Goal: Information Seeking & Learning: Learn about a topic

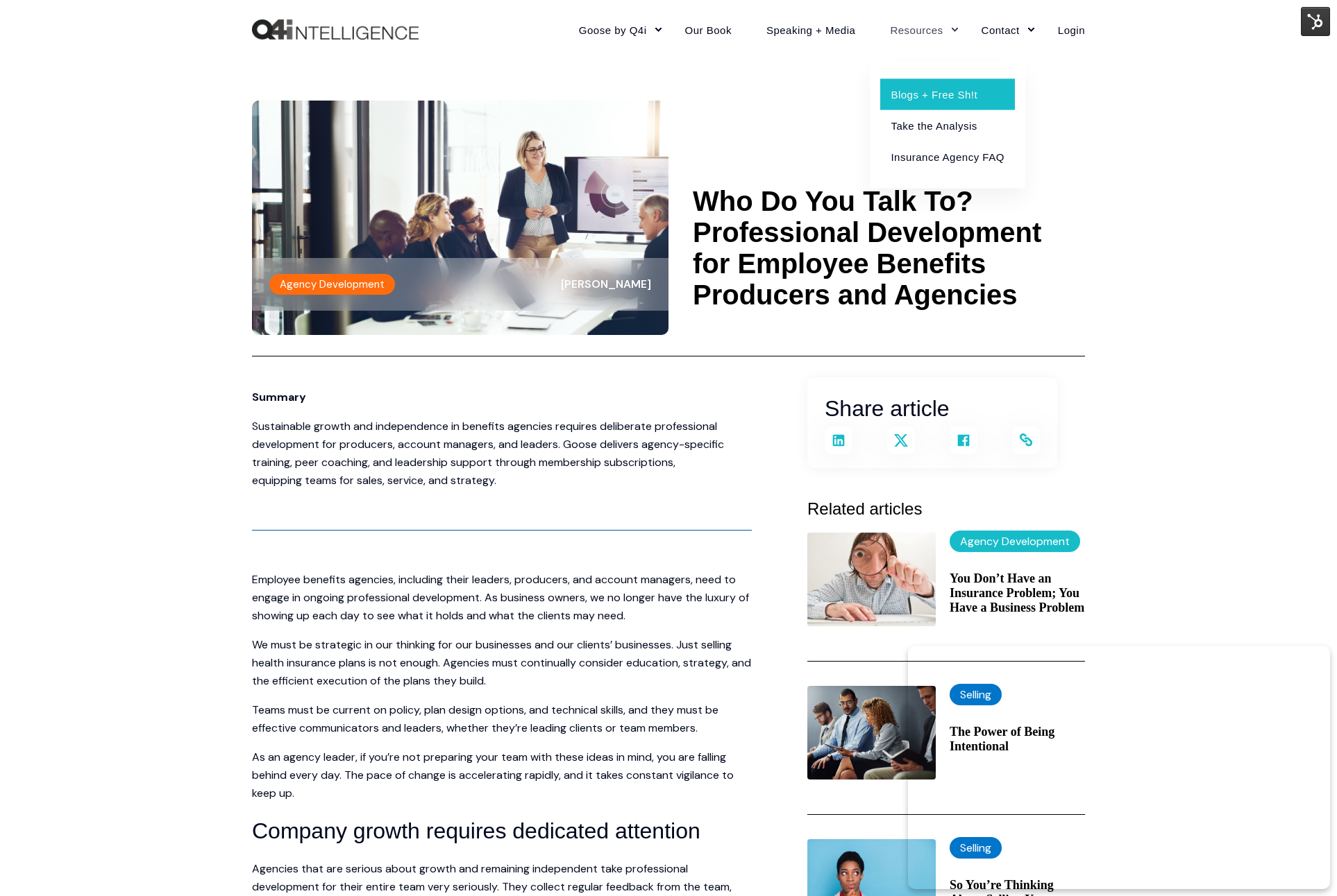
click at [907, 98] on link "Blogs + Free Sh!t" at bounding box center [947, 93] width 134 height 31
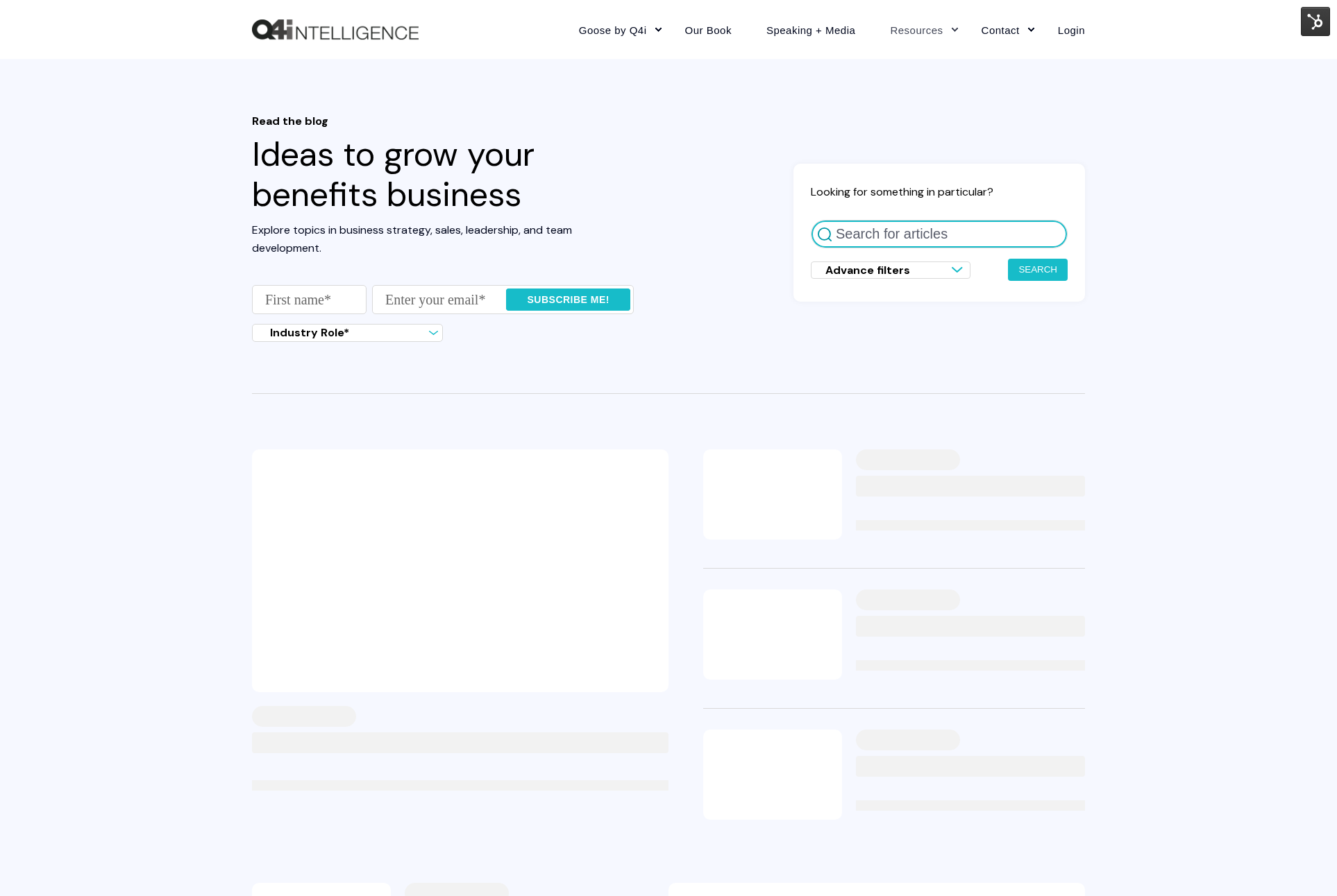
click at [937, 238] on input "Search for articles" at bounding box center [938, 234] width 257 height 28
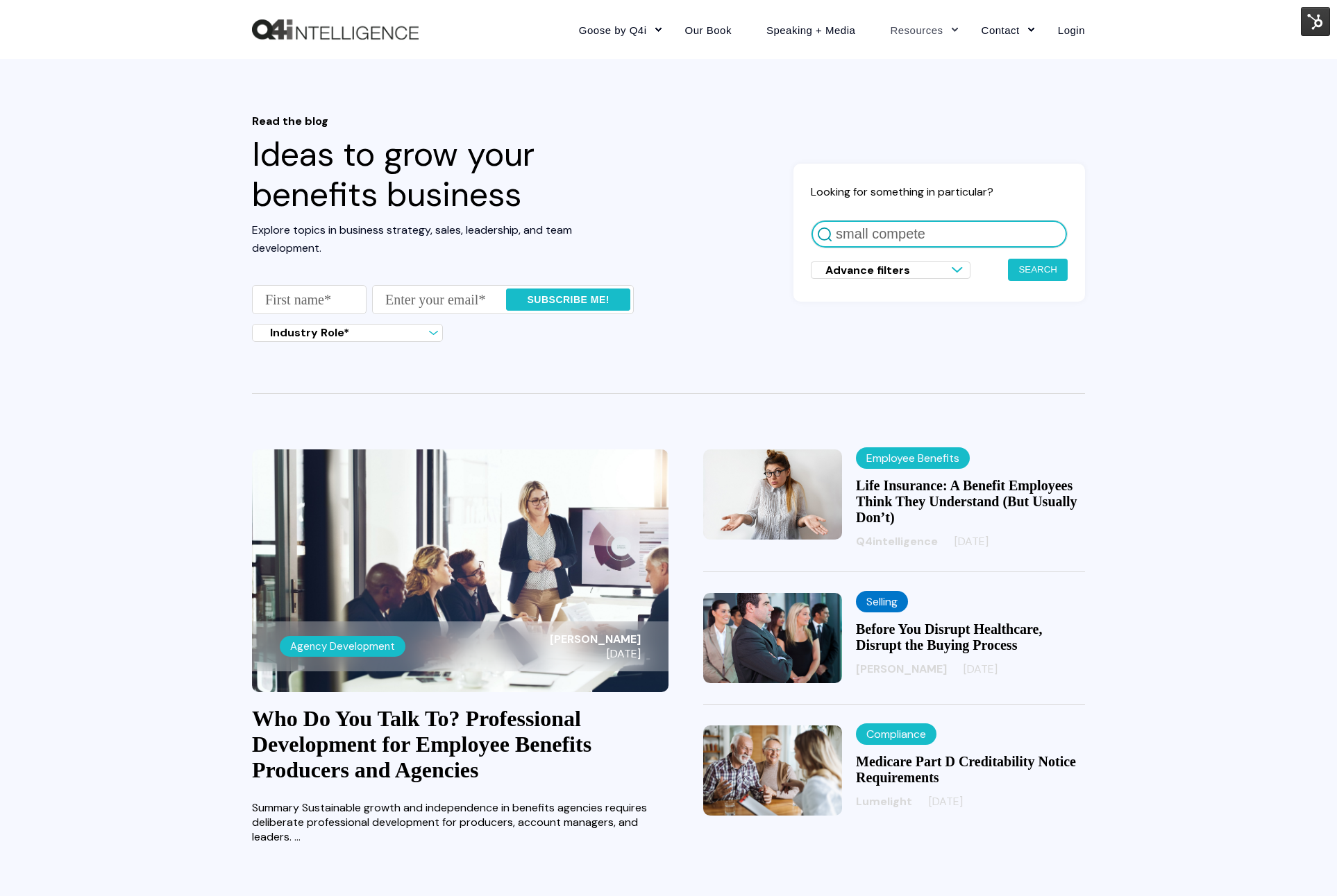
type input "small compete"
click at [1008, 259] on button "Search" at bounding box center [1038, 270] width 60 height 22
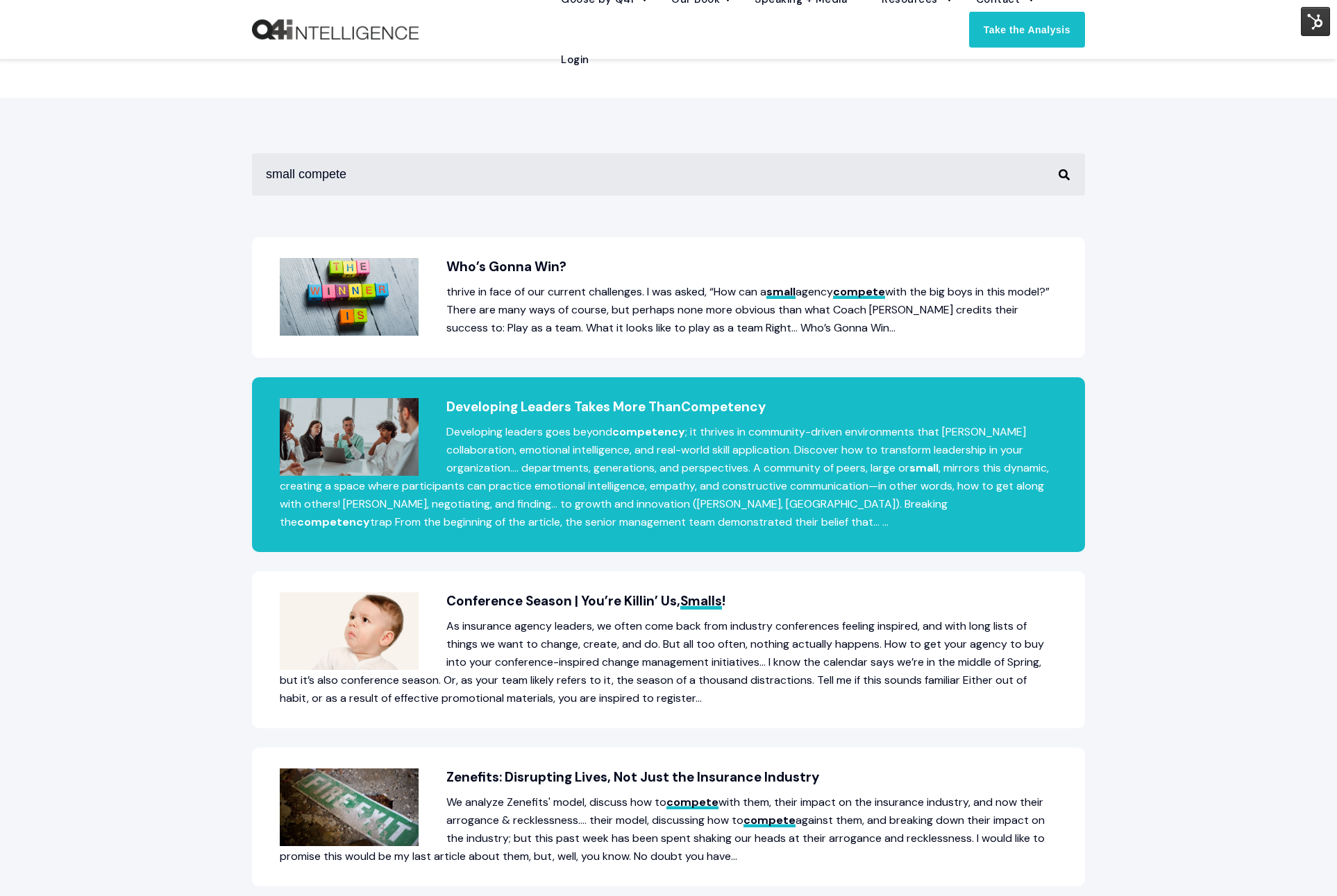
scroll to position [203, 0]
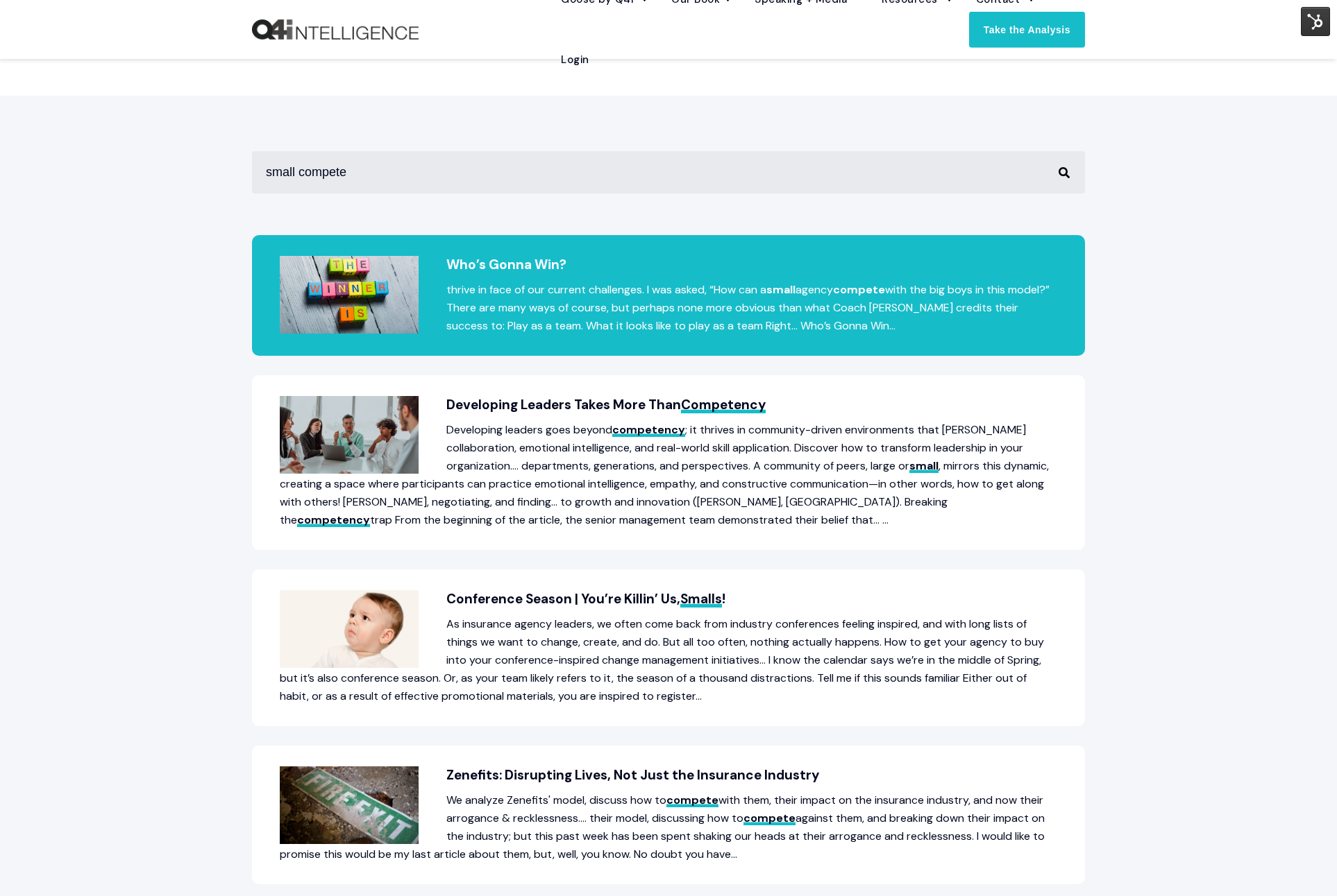
click at [488, 262] on h2 "Who’s Gonna Win?" at bounding box center [668, 265] width 777 height 18
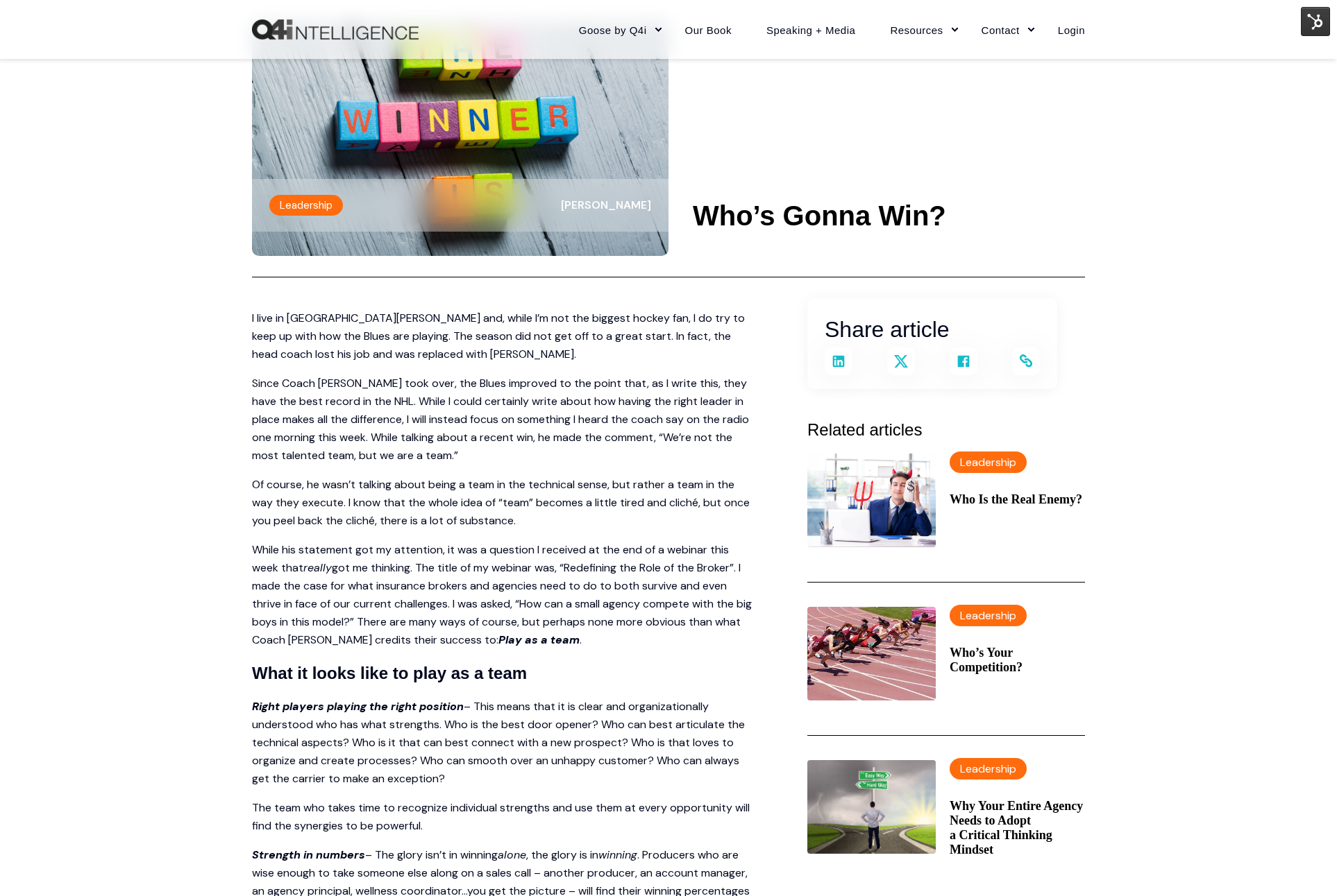
scroll to position [83, 0]
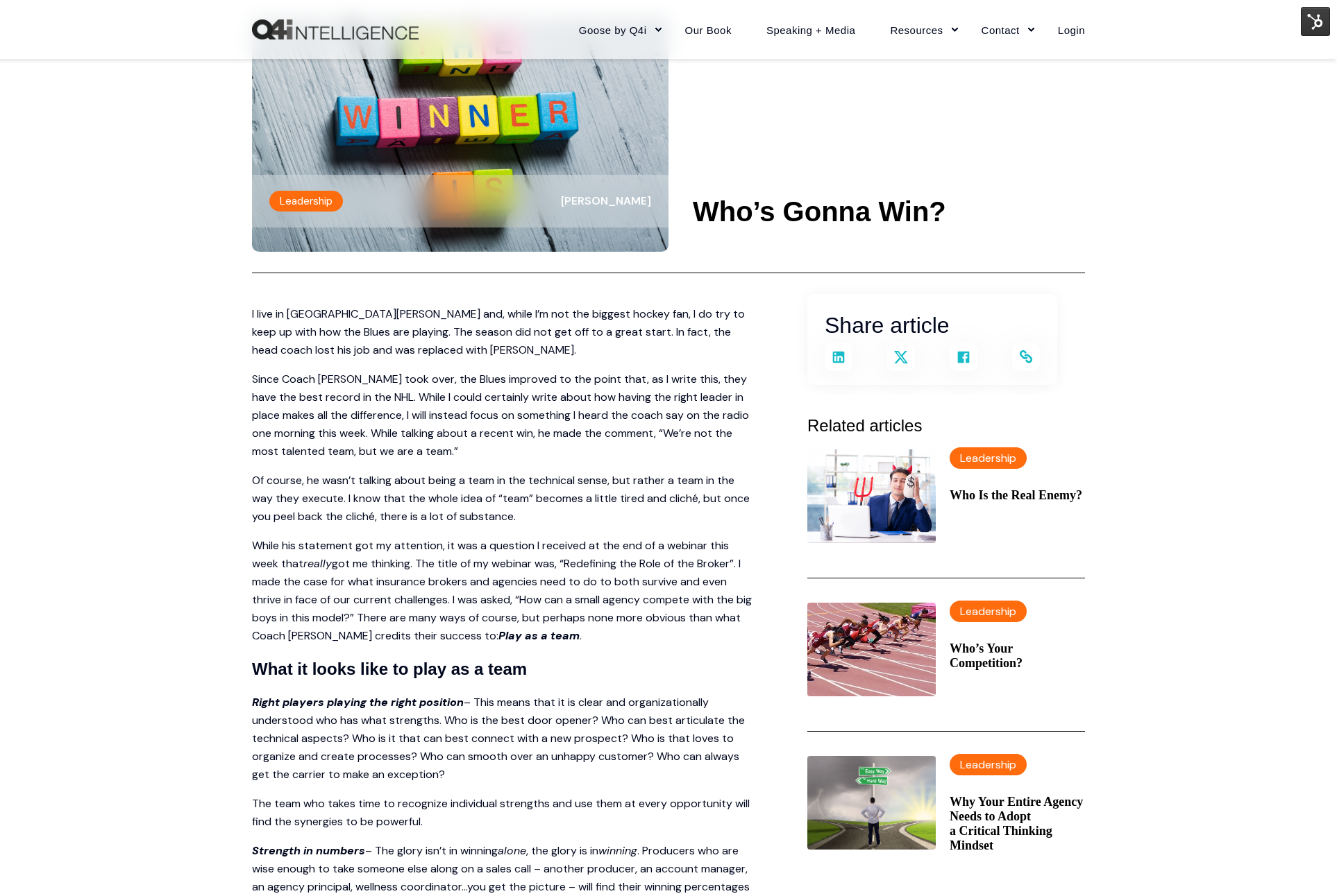
click at [1315, 27] on img at bounding box center [1315, 21] width 29 height 29
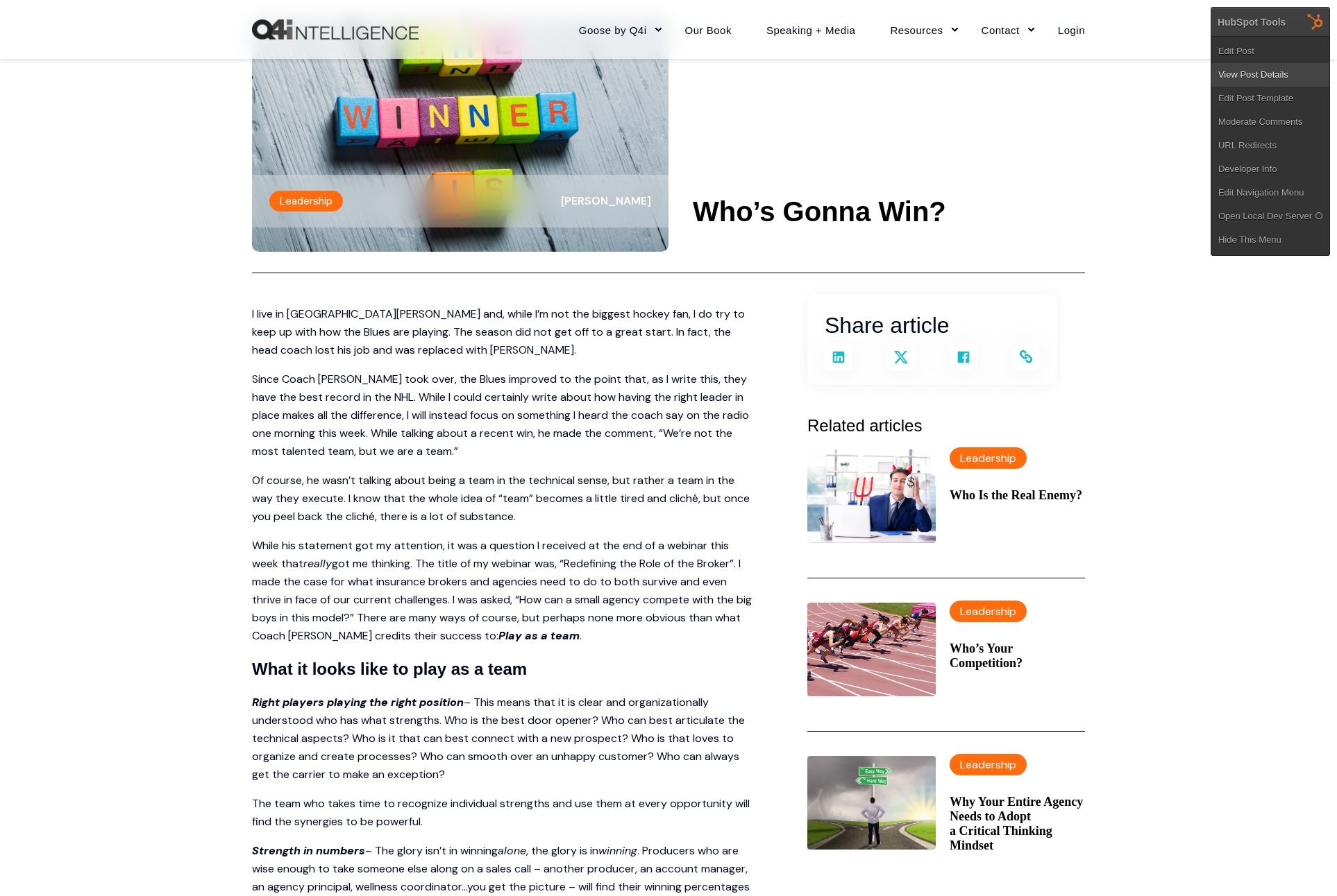
scroll to position [85, 0]
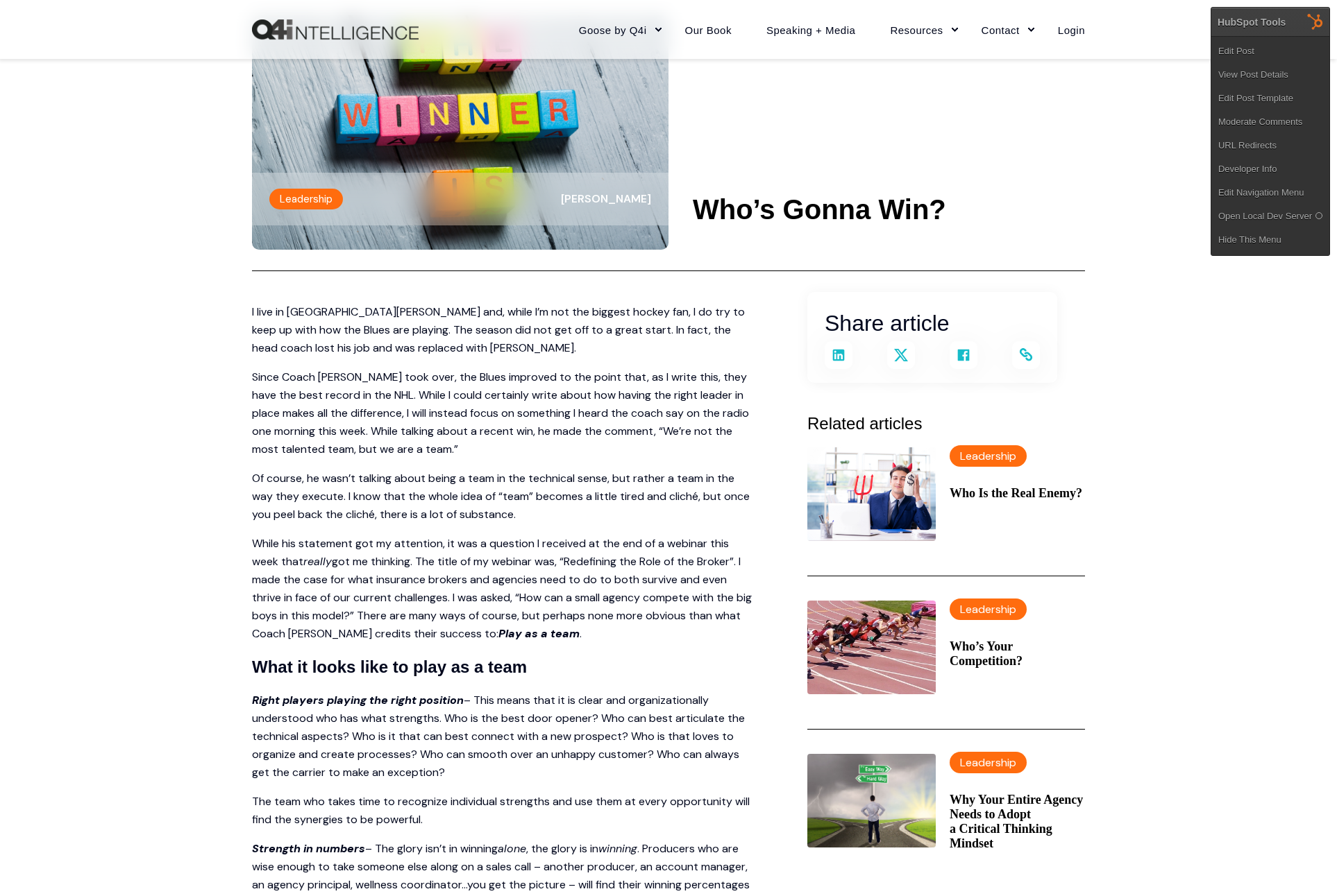
click at [1295, 74] on link "View Post Details" at bounding box center [1270, 75] width 118 height 24
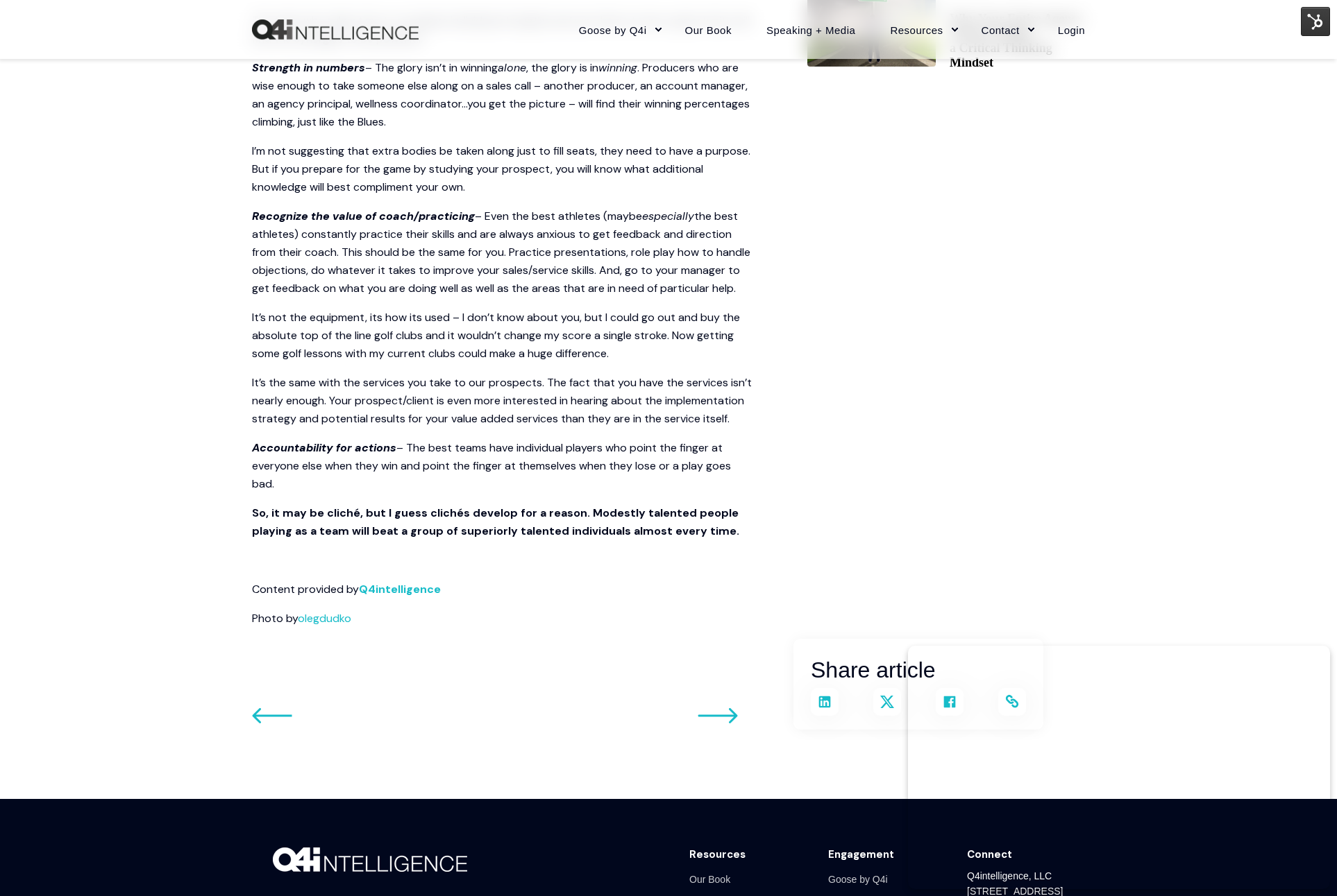
scroll to position [868, 0]
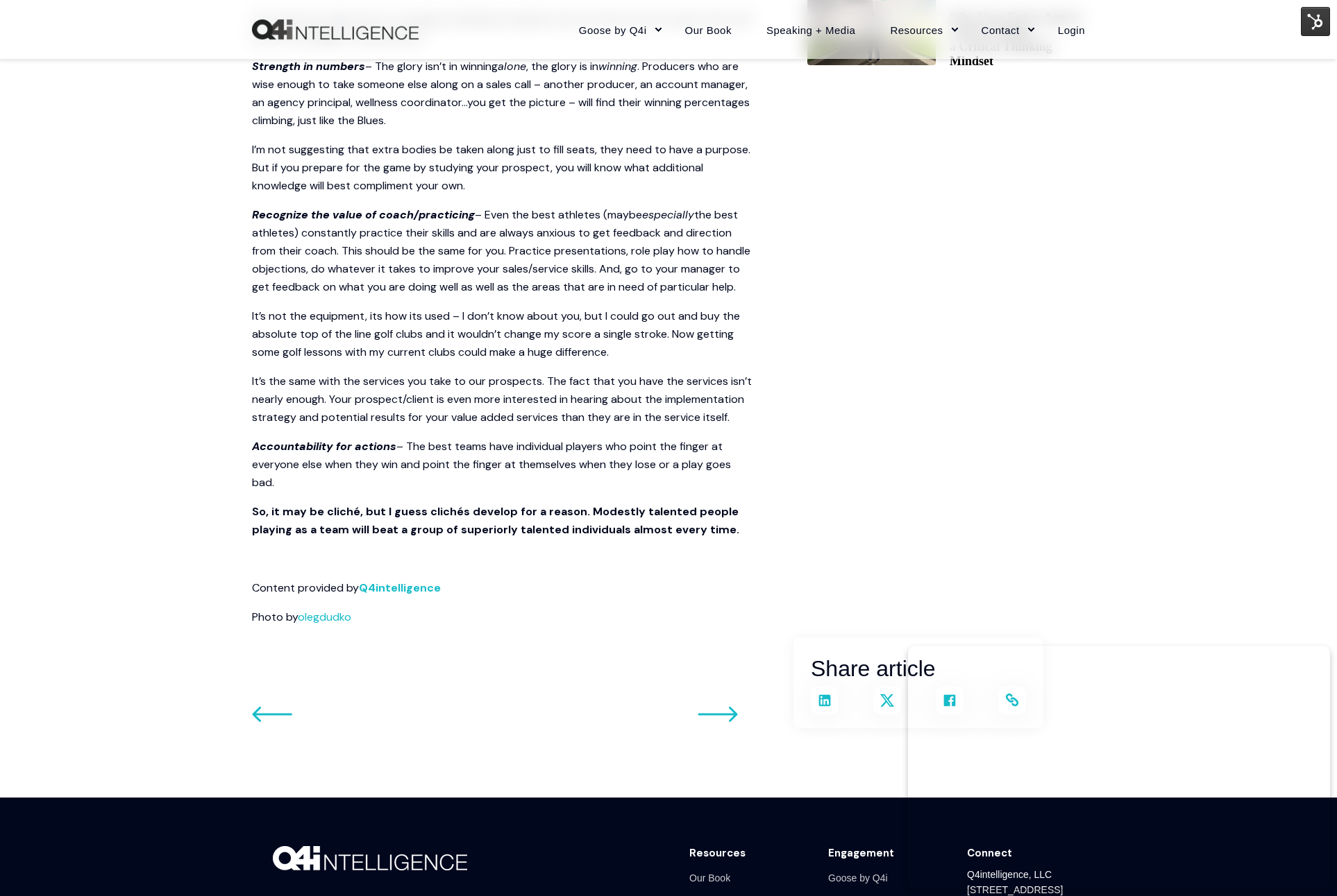
click at [147, 503] on div "Skip to content Close Goose by Q4i Goose Platform Goose Pricing MORE™ Sales Tra…" at bounding box center [668, 116] width 1337 height 1968
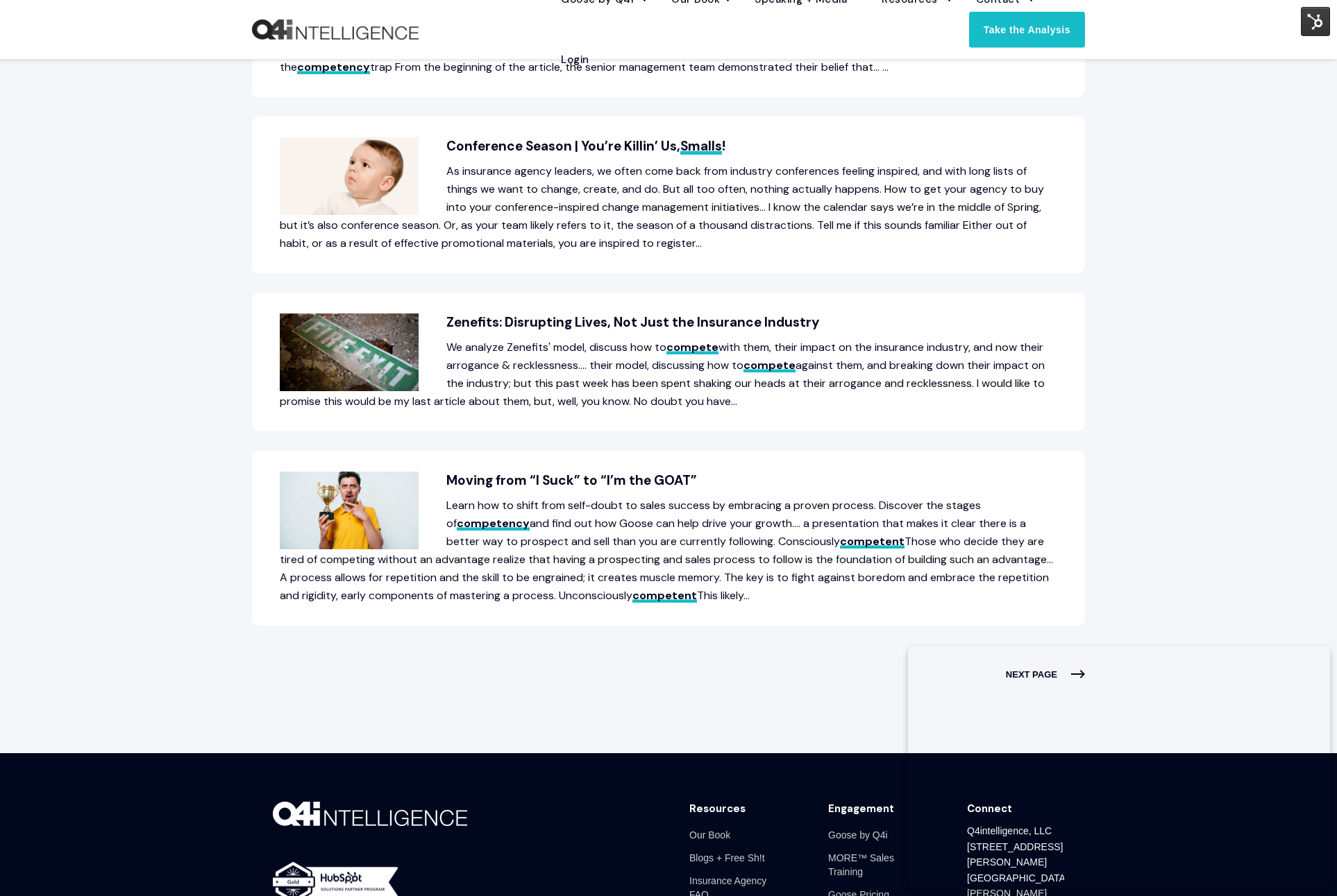
scroll to position [661, 0]
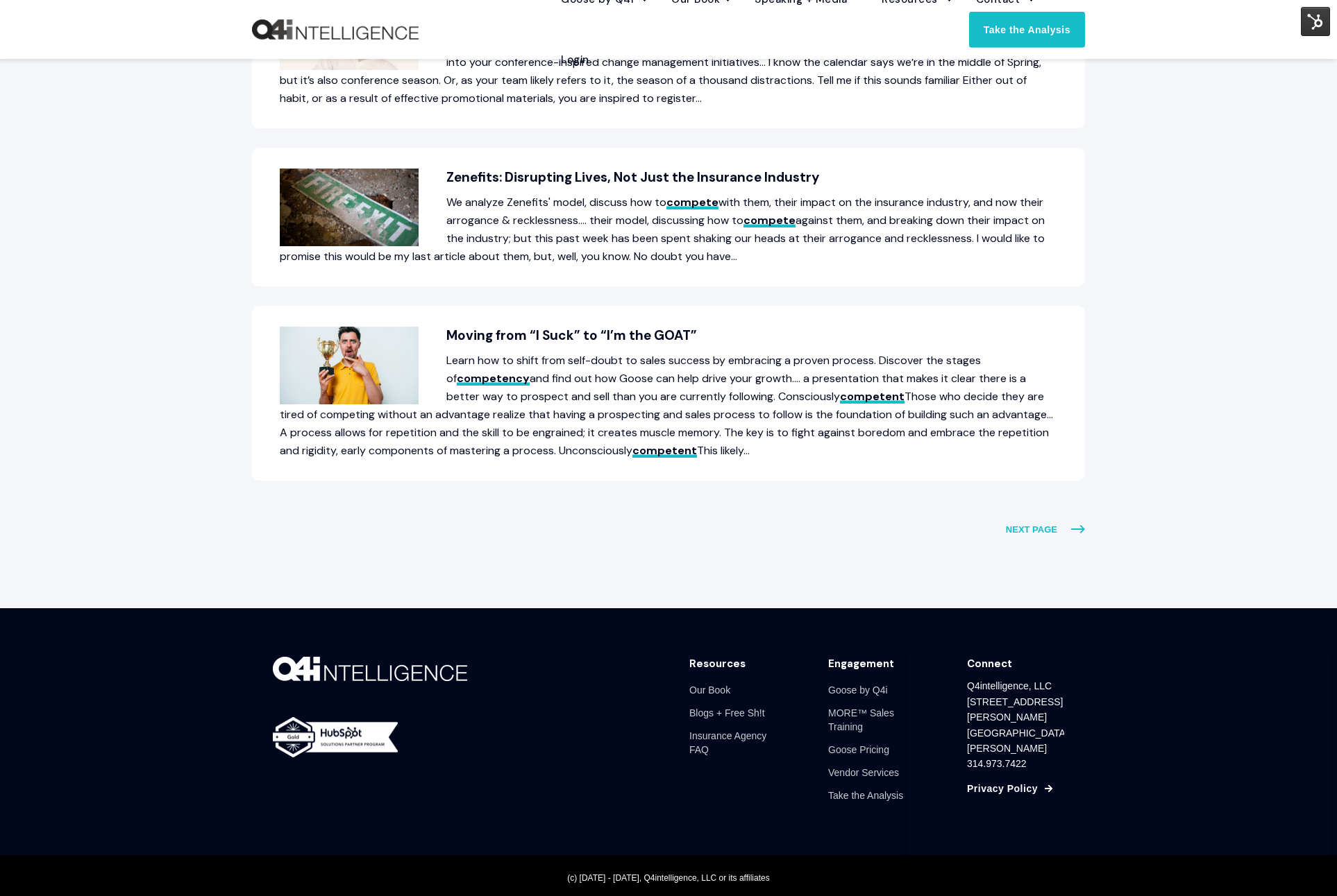
click at [1026, 521] on span "NEXT PAGE" at bounding box center [1044, 530] width 79 height 18
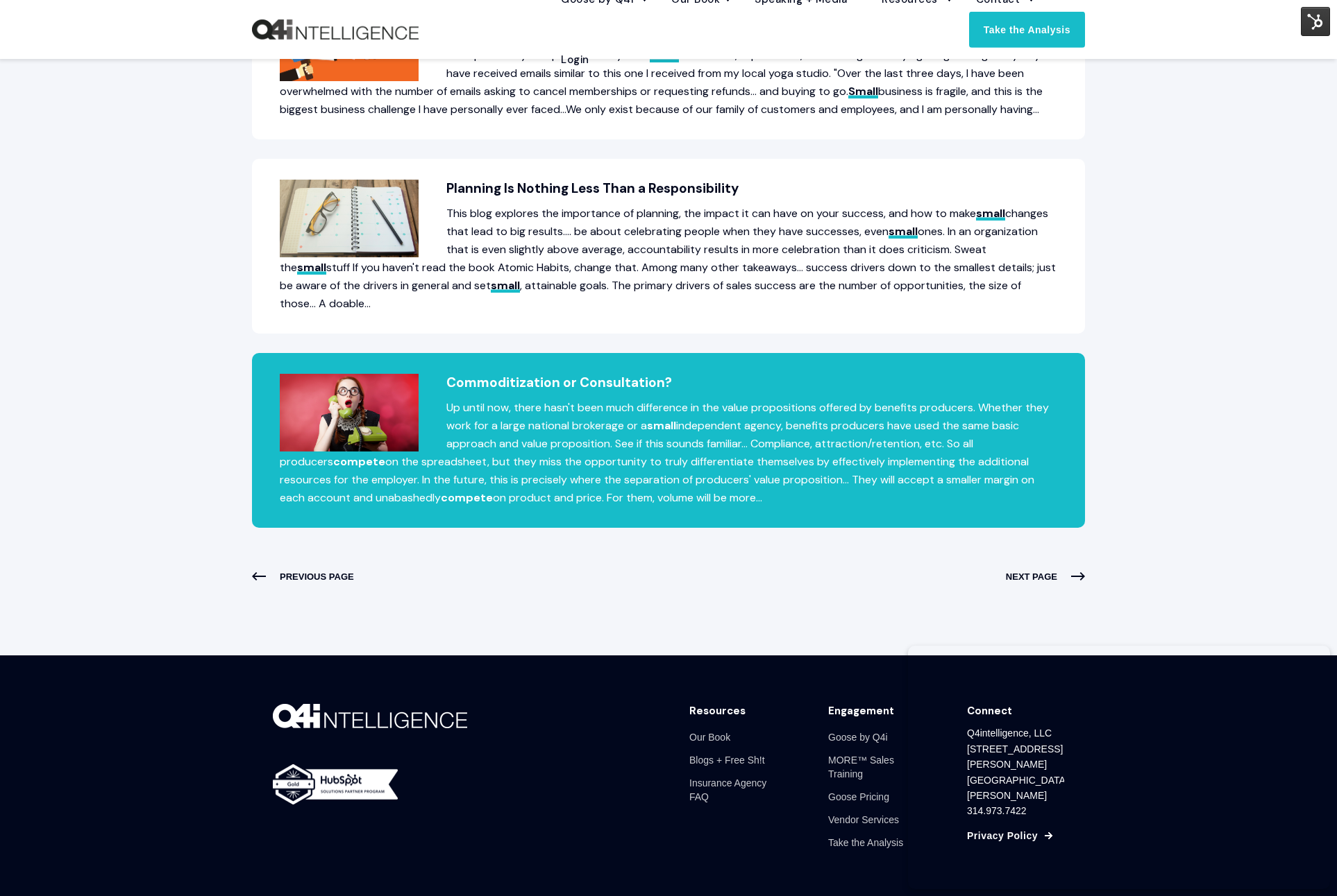
scroll to position [790, 0]
click at [733, 506] on p "Up until now, there hasn't been much difference in the value propositions offer…" at bounding box center [668, 452] width 777 height 108
